Goal: Find specific page/section: Find specific page/section

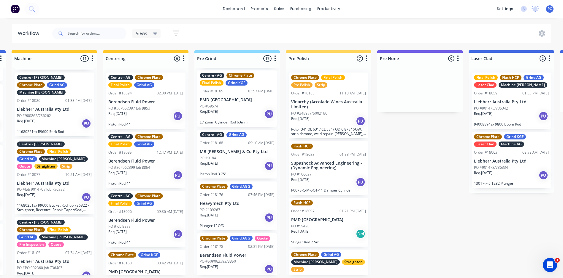
scroll to position [593, 0]
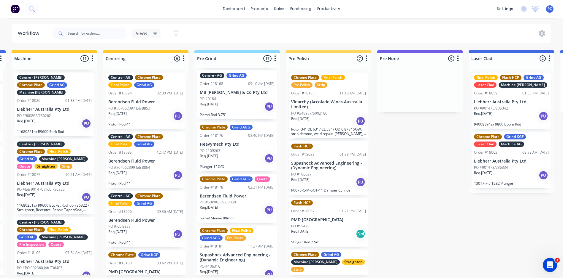
click at [236, 154] on div "Req. [DATE] PU" at bounding box center [237, 159] width 75 height 10
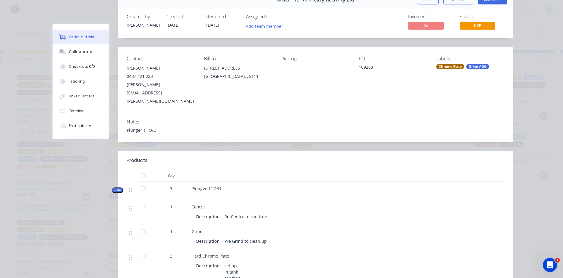
scroll to position [30, 0]
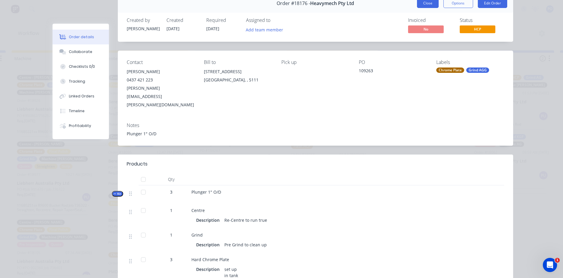
click at [426, 5] on button "Close" at bounding box center [428, 3] width 22 height 9
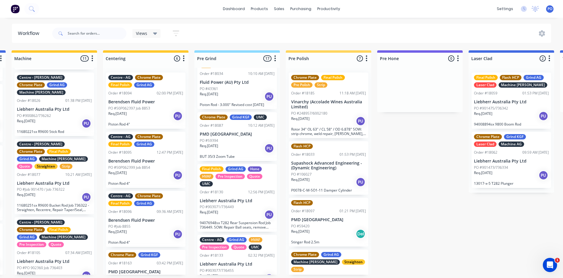
scroll to position [0, 0]
